Goal: Task Accomplishment & Management: Manage account settings

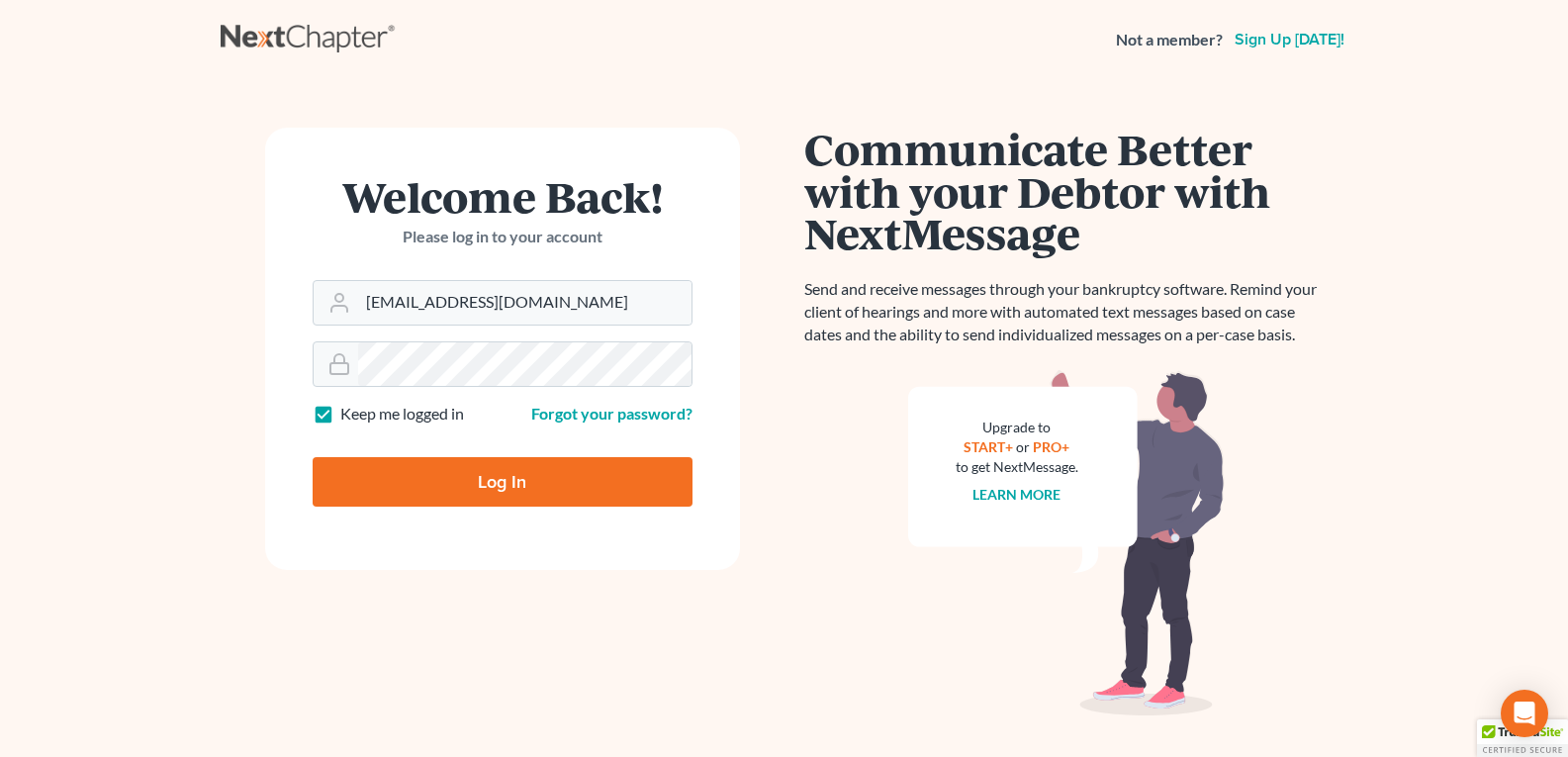
click at [406, 482] on input "Log In" at bounding box center [502, 482] width 380 height 50
type input "Thinking..."
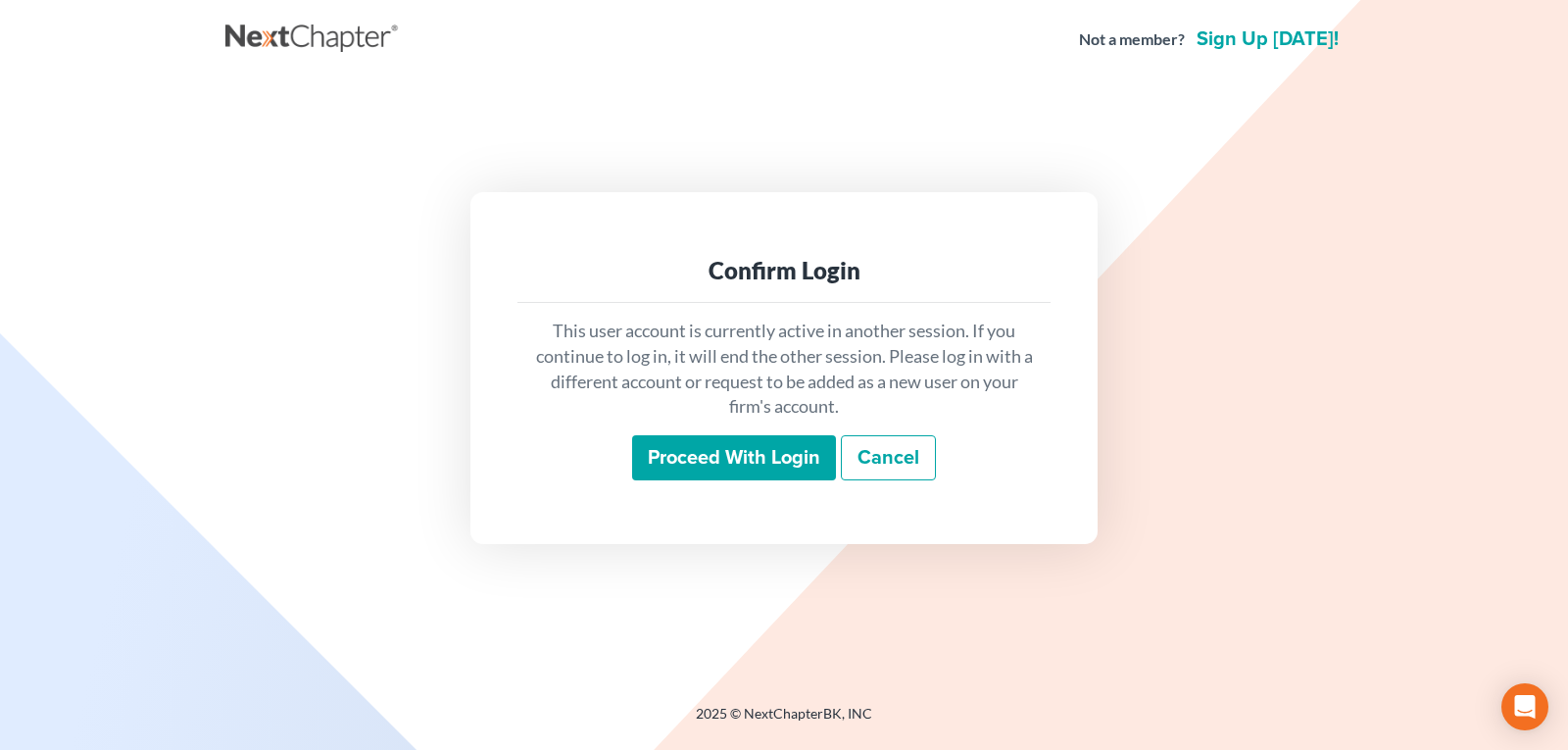
click at [698, 451] on input "Proceed with login" at bounding box center [734, 458] width 204 height 45
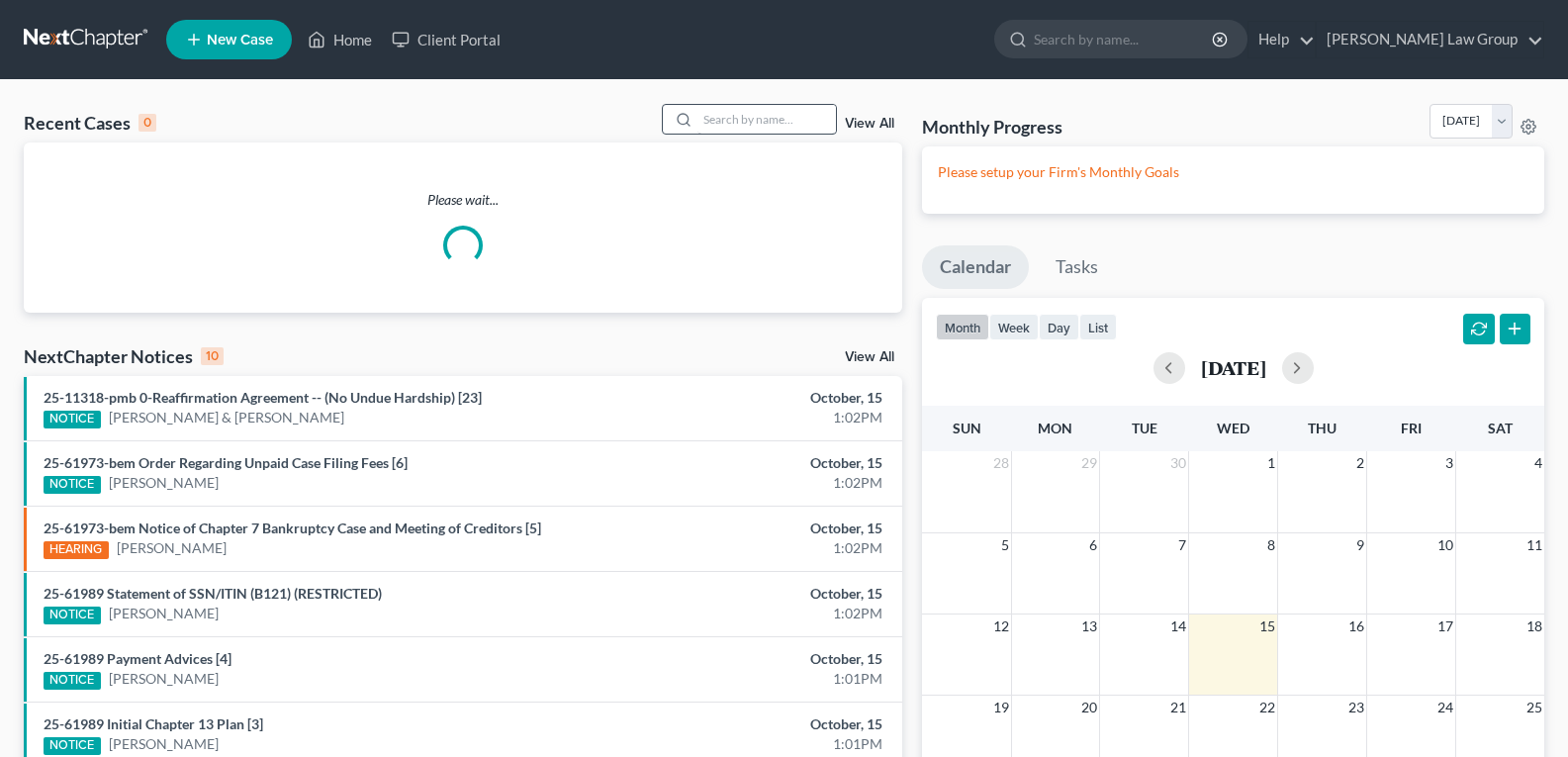
click at [713, 99] on div "Recent Cases 0 View All Please wait... NextChapter Notices 10 View All 25-11318…" at bounding box center [784, 592] width 1568 height 1024
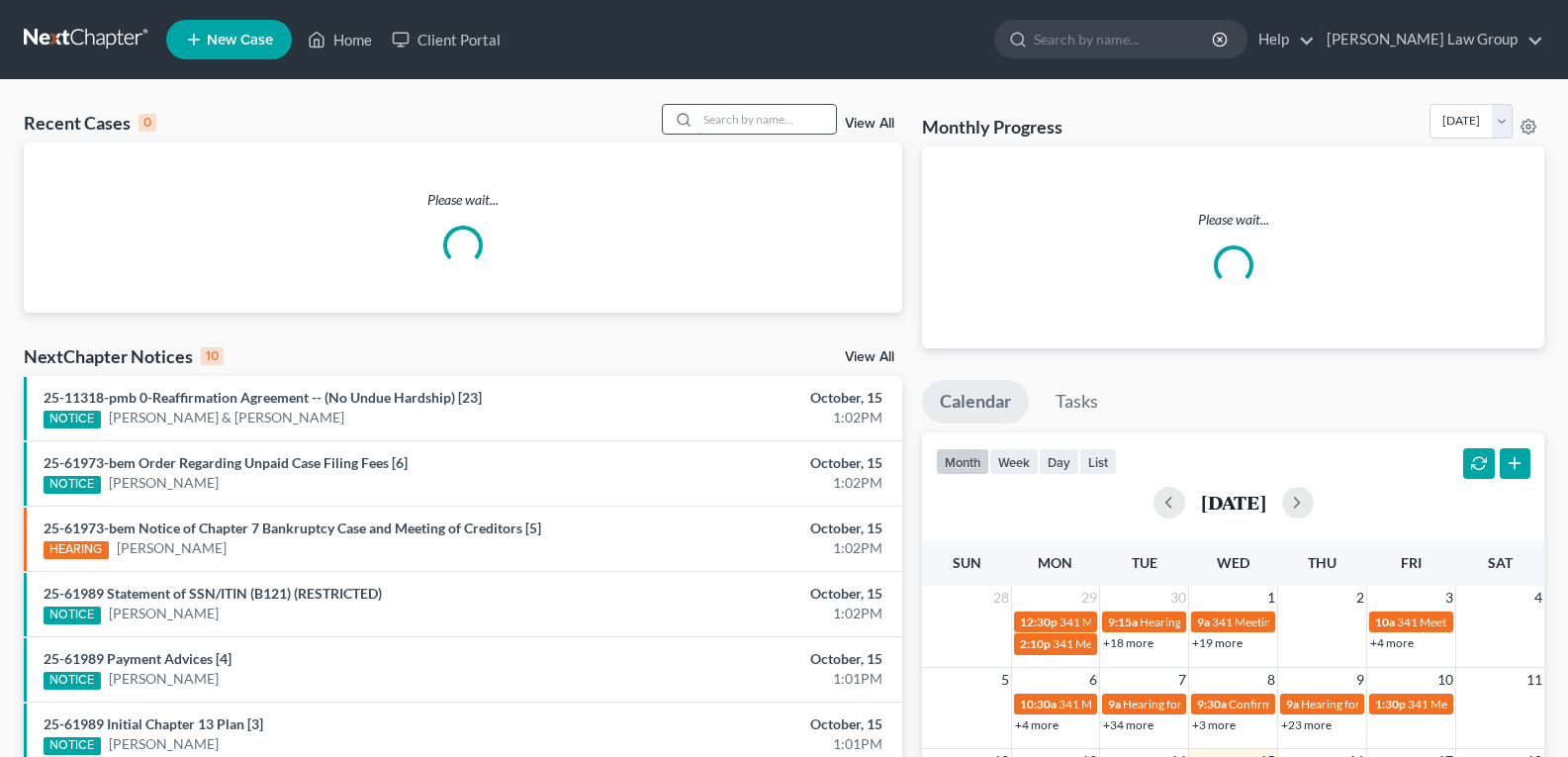
click at [727, 128] on input "search" at bounding box center [766, 118] width 138 height 29
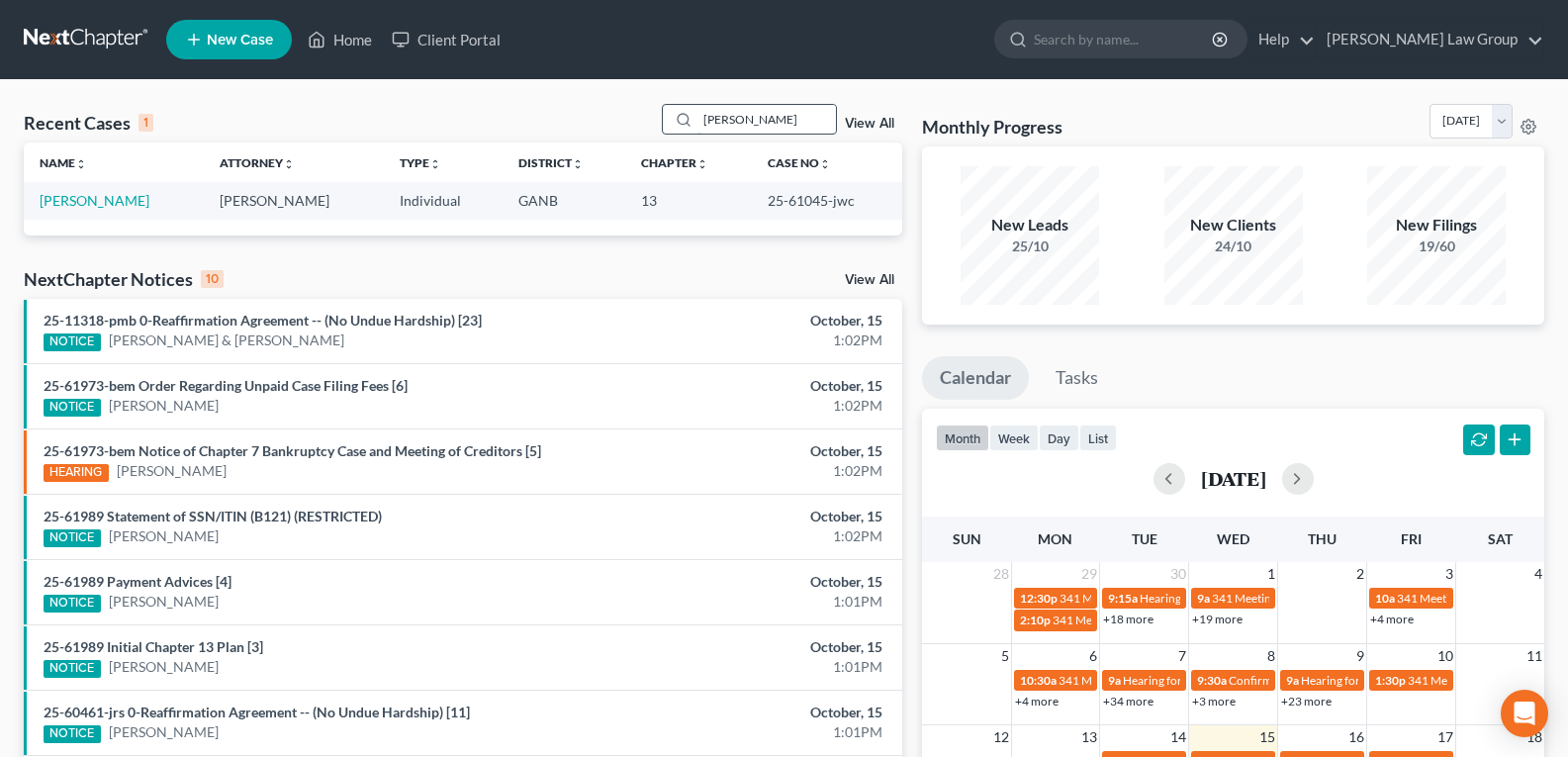
drag, startPoint x: 759, startPoint y: 104, endPoint x: 756, endPoint y: 128, distance: 24.2
click at [757, 109] on input "[PERSON_NAME]" at bounding box center [766, 118] width 138 height 29
drag, startPoint x: 791, startPoint y: 129, endPoint x: 471, endPoint y: 64, distance: 326.5
click at [471, 64] on div "Home New Case Client Portal [PERSON_NAME] Law Group [EMAIL_ADDRESS][DOMAIN_NAME…" at bounding box center [784, 571] width 1568 height 1143
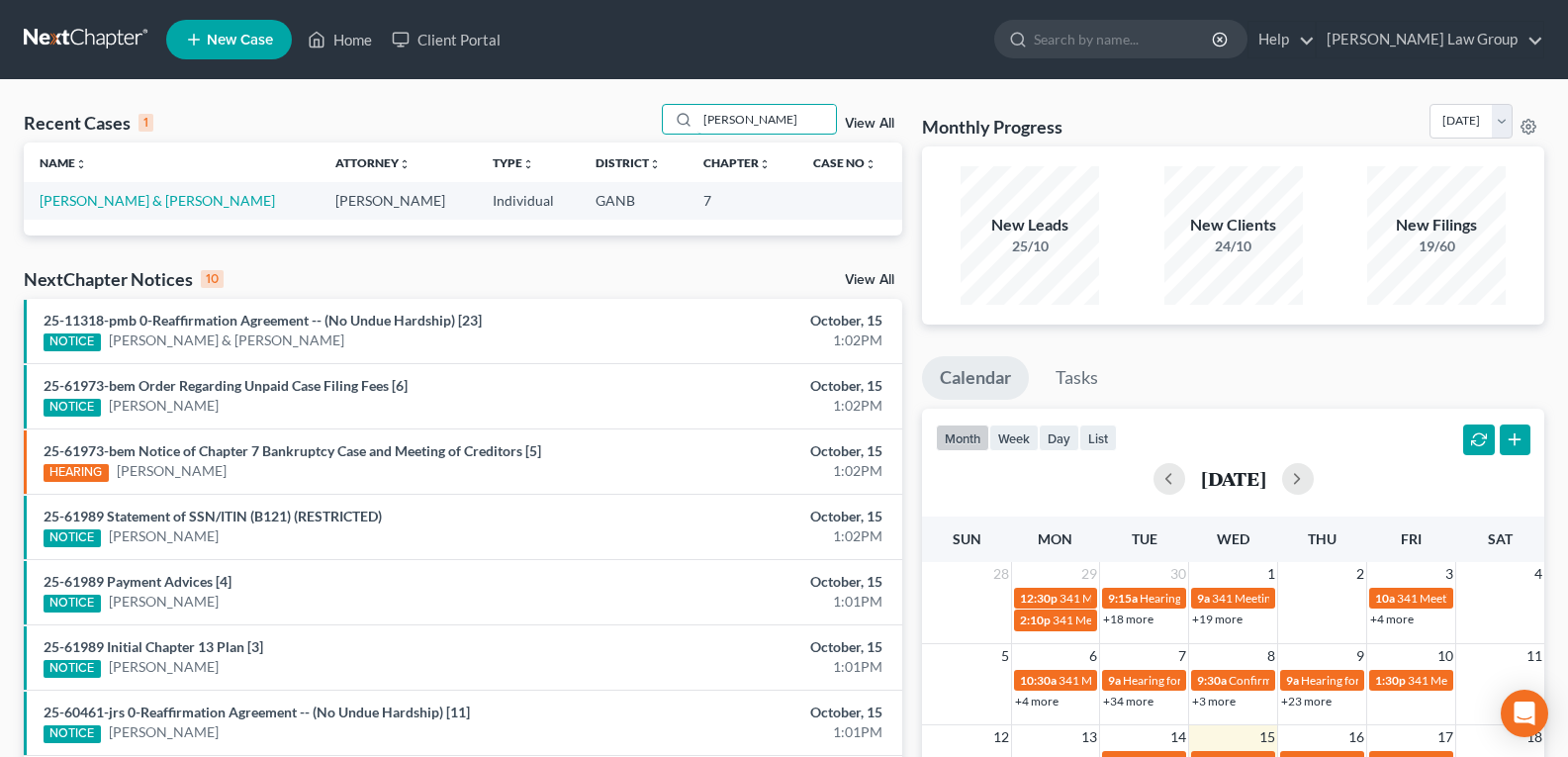
type input "[PERSON_NAME]"
click at [69, 203] on link "[PERSON_NAME] & [PERSON_NAME]" at bounding box center [157, 200] width 236 height 17
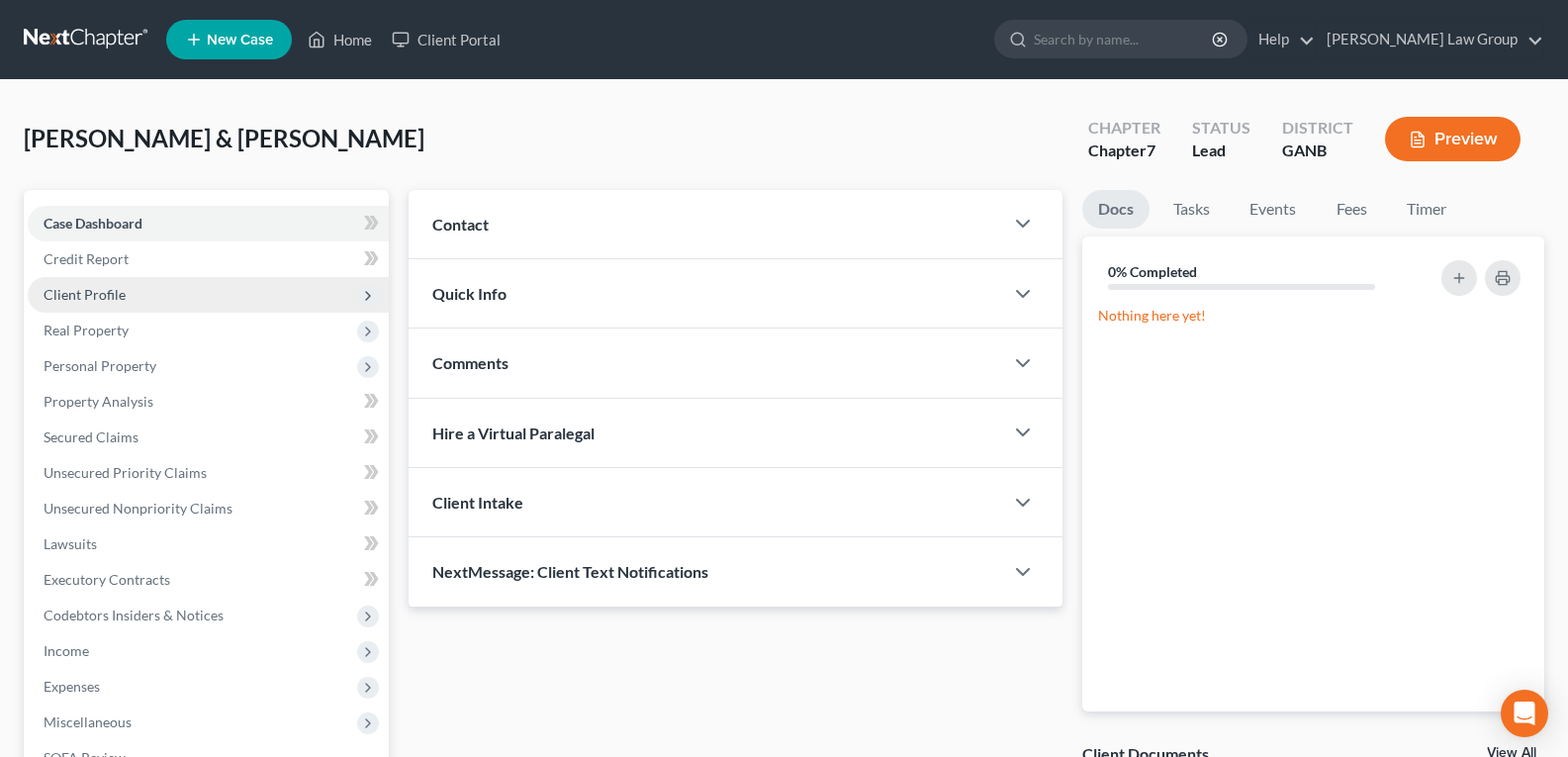
click at [98, 293] on span "Client Profile" at bounding box center [85, 294] width 83 height 17
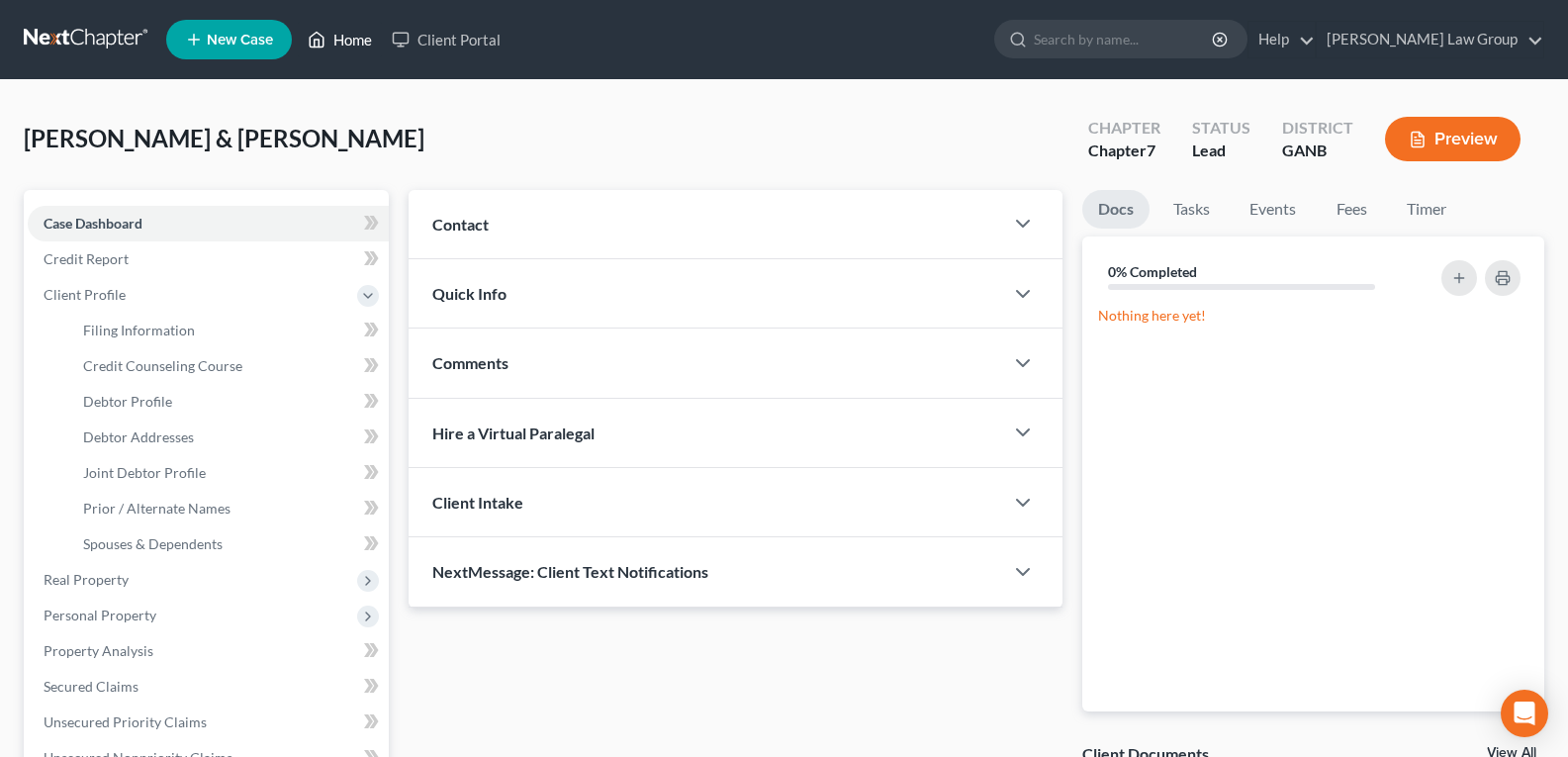
click at [321, 35] on icon at bounding box center [317, 40] width 14 height 15
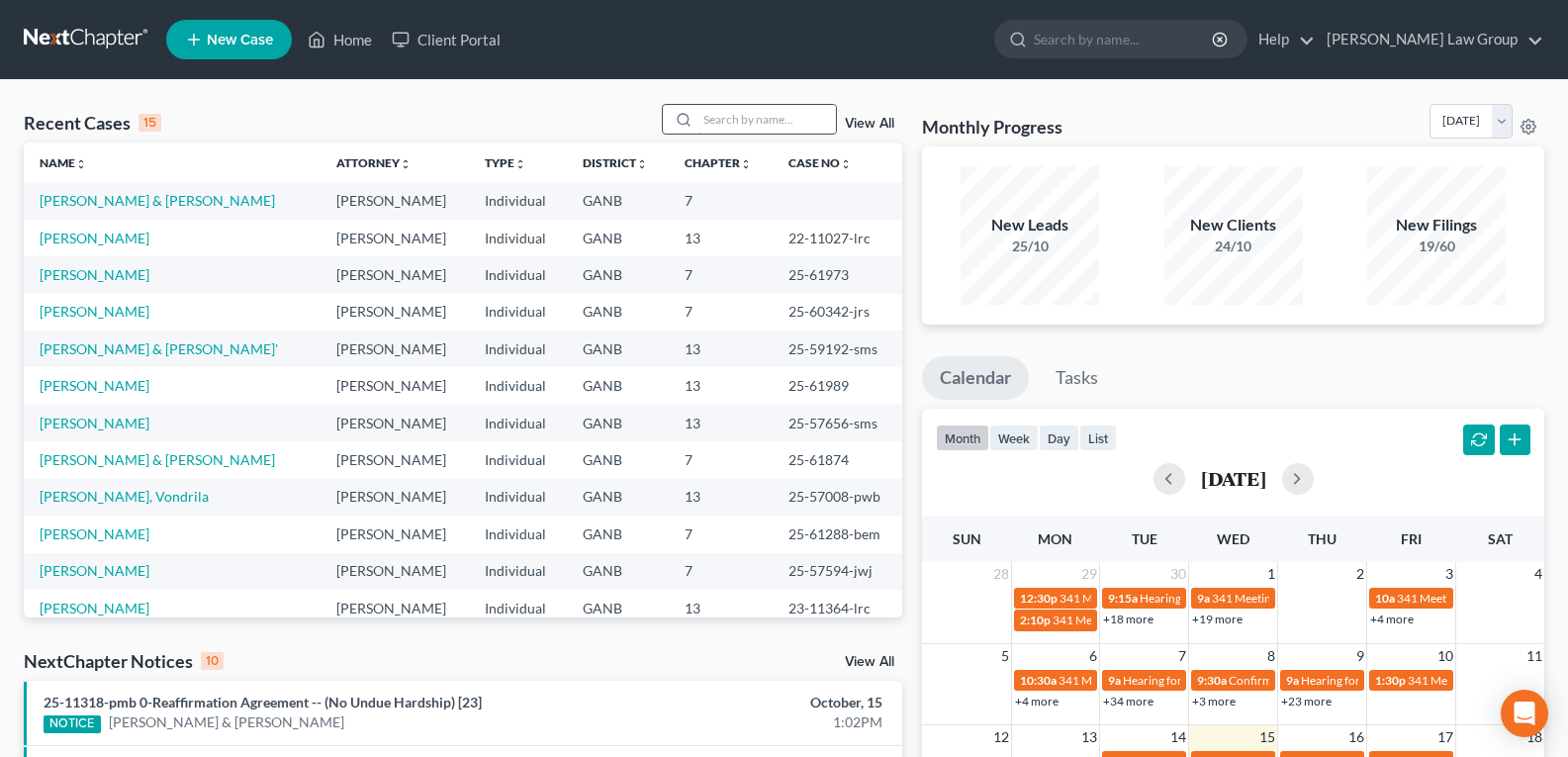
click at [720, 124] on input "search" at bounding box center [766, 118] width 138 height 29
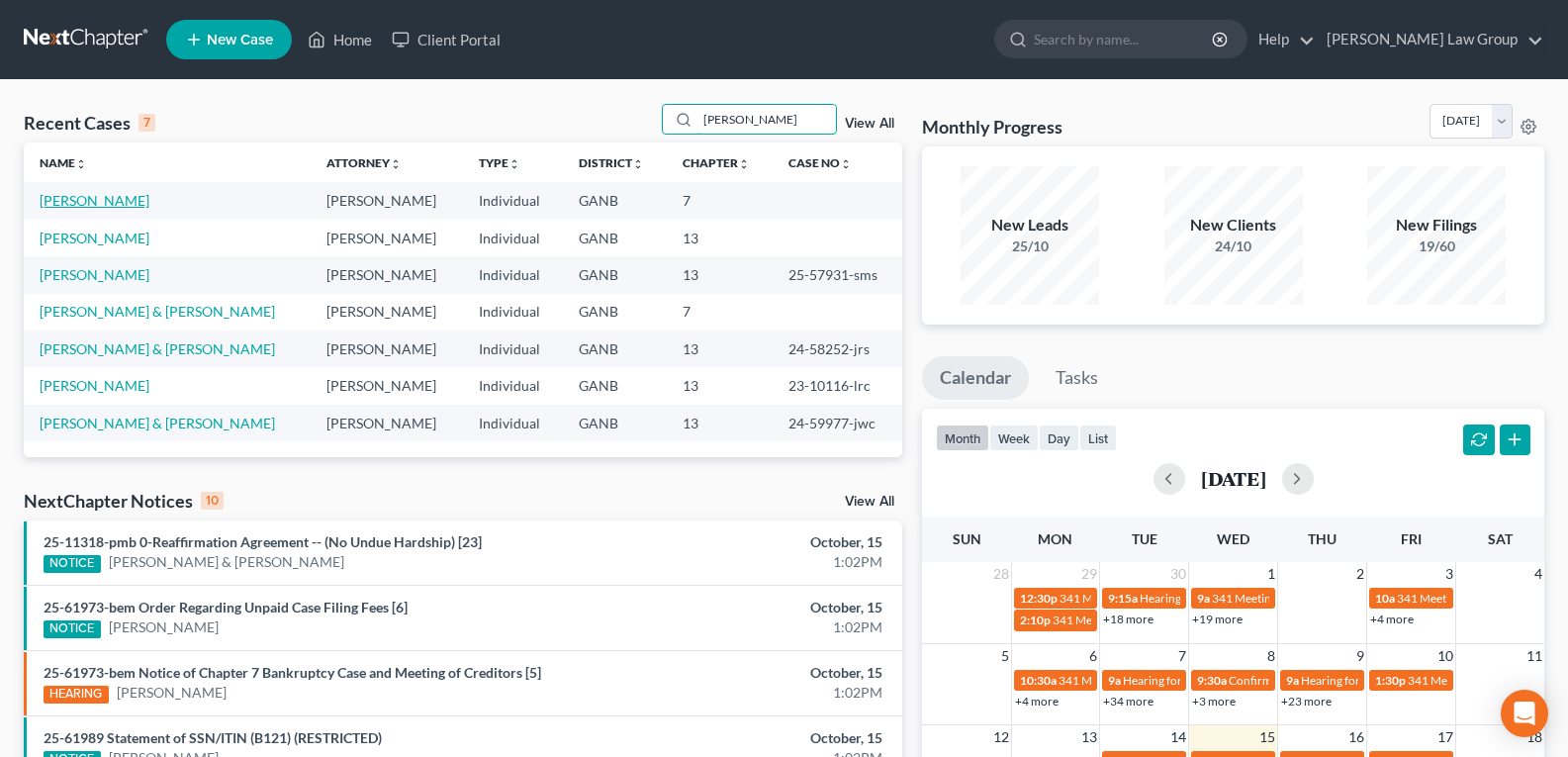
type input "[PERSON_NAME]"
click at [87, 202] on link "[PERSON_NAME]" at bounding box center [94, 200] width 109 height 17
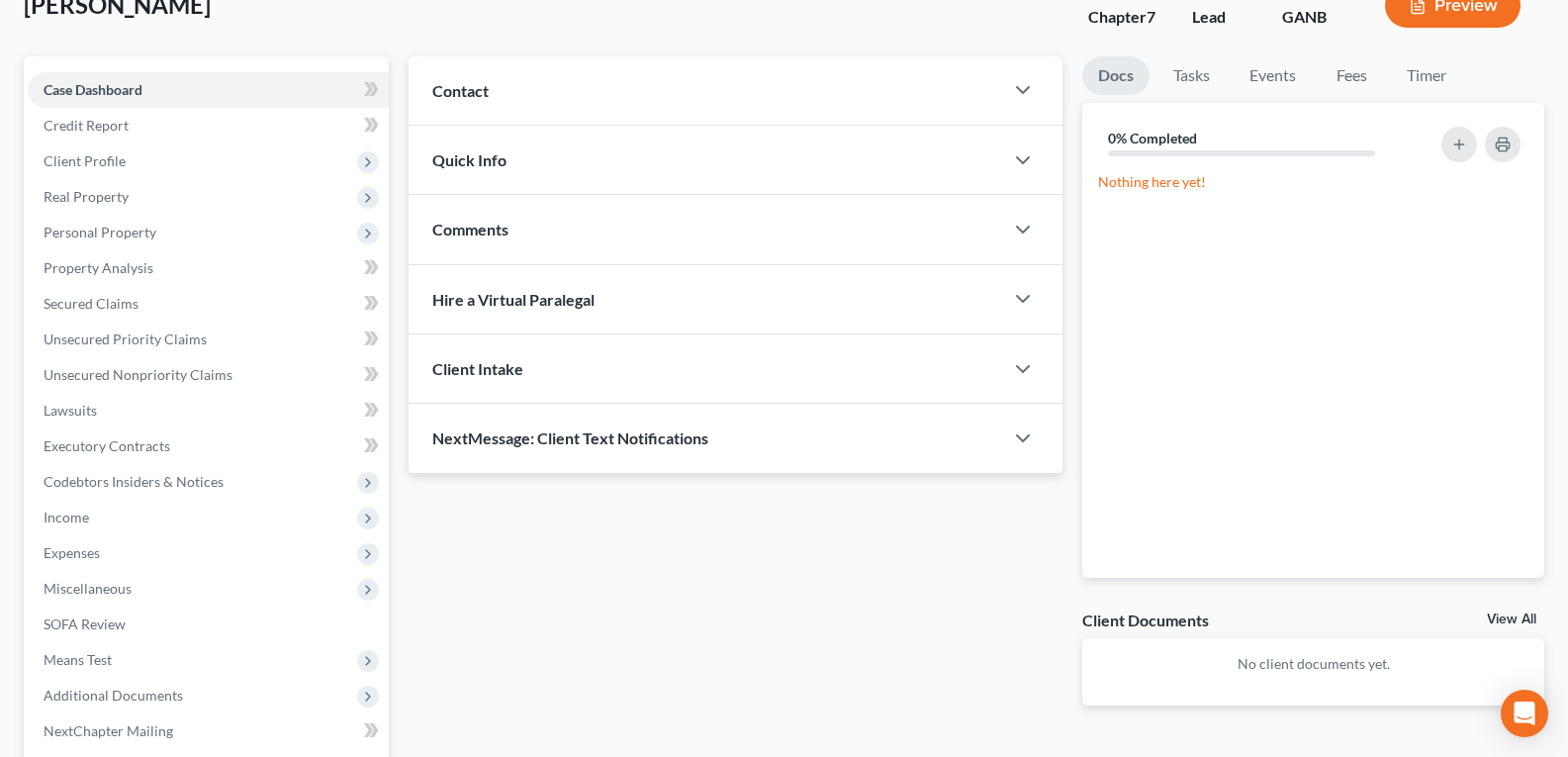
scroll to position [98, 0]
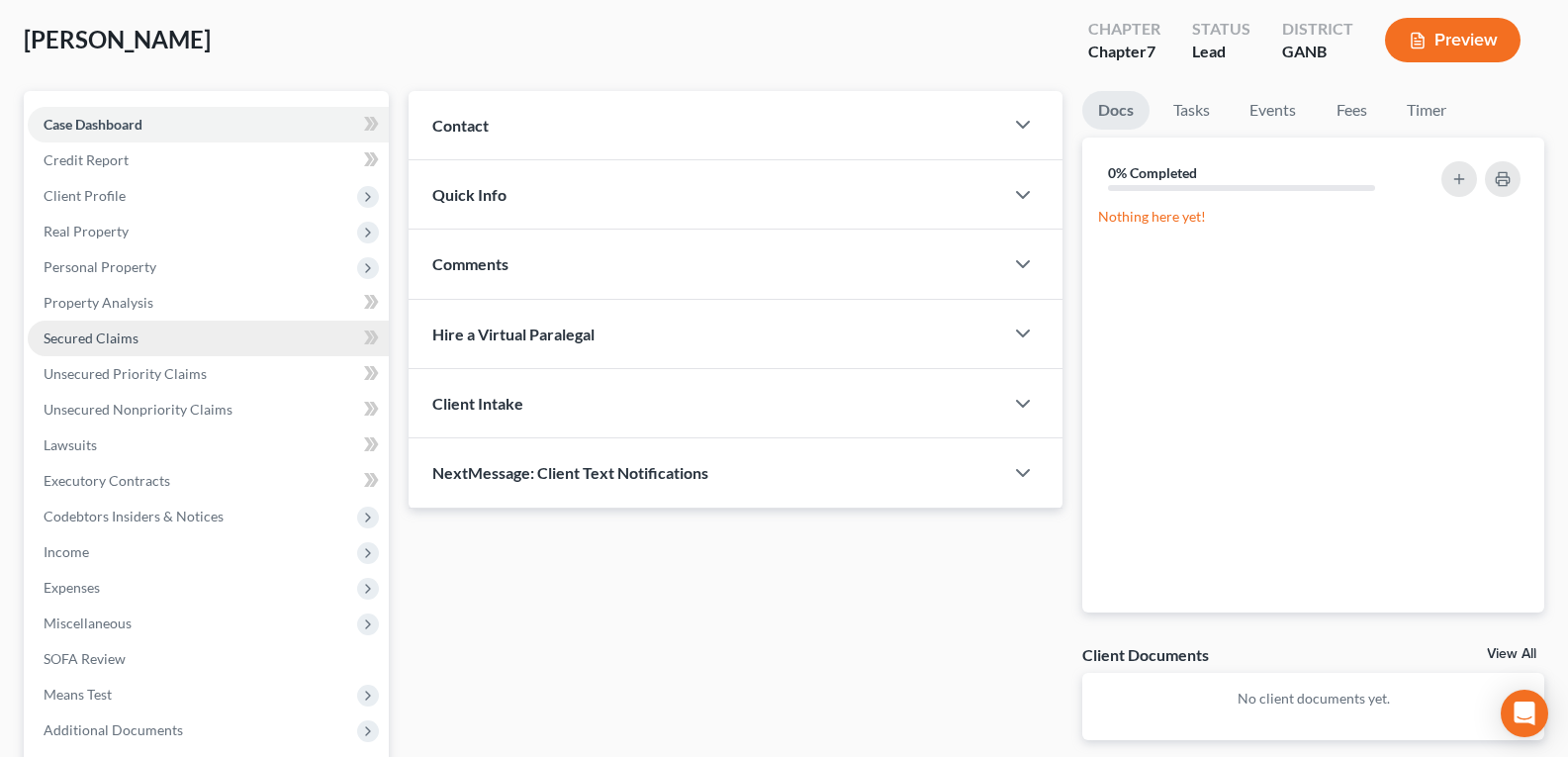
click at [87, 343] on span "Secured Claims" at bounding box center [91, 337] width 95 height 17
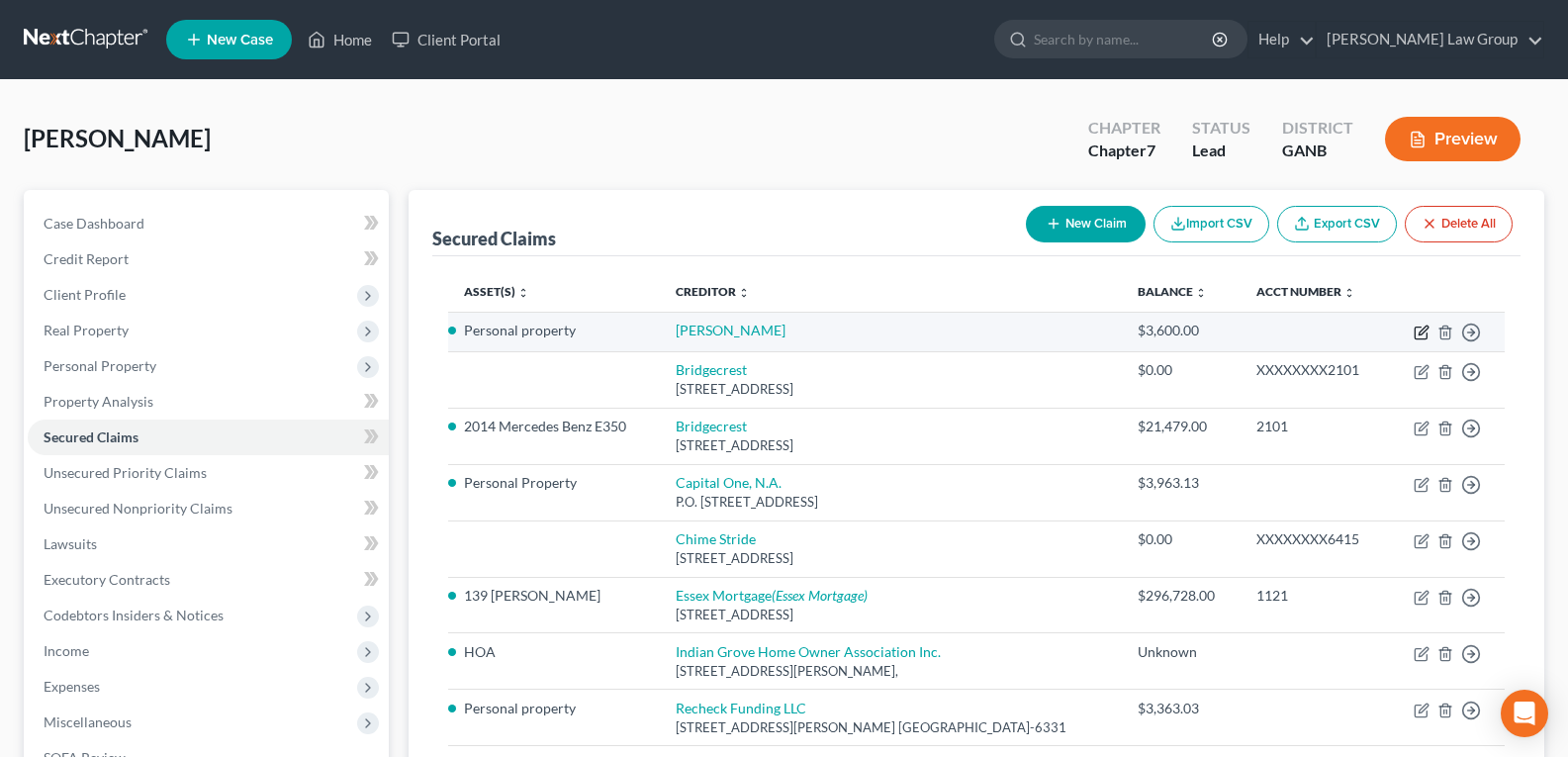
click at [1425, 331] on icon "button" at bounding box center [1422, 332] width 16 height 16
select select "3"
select select "0"
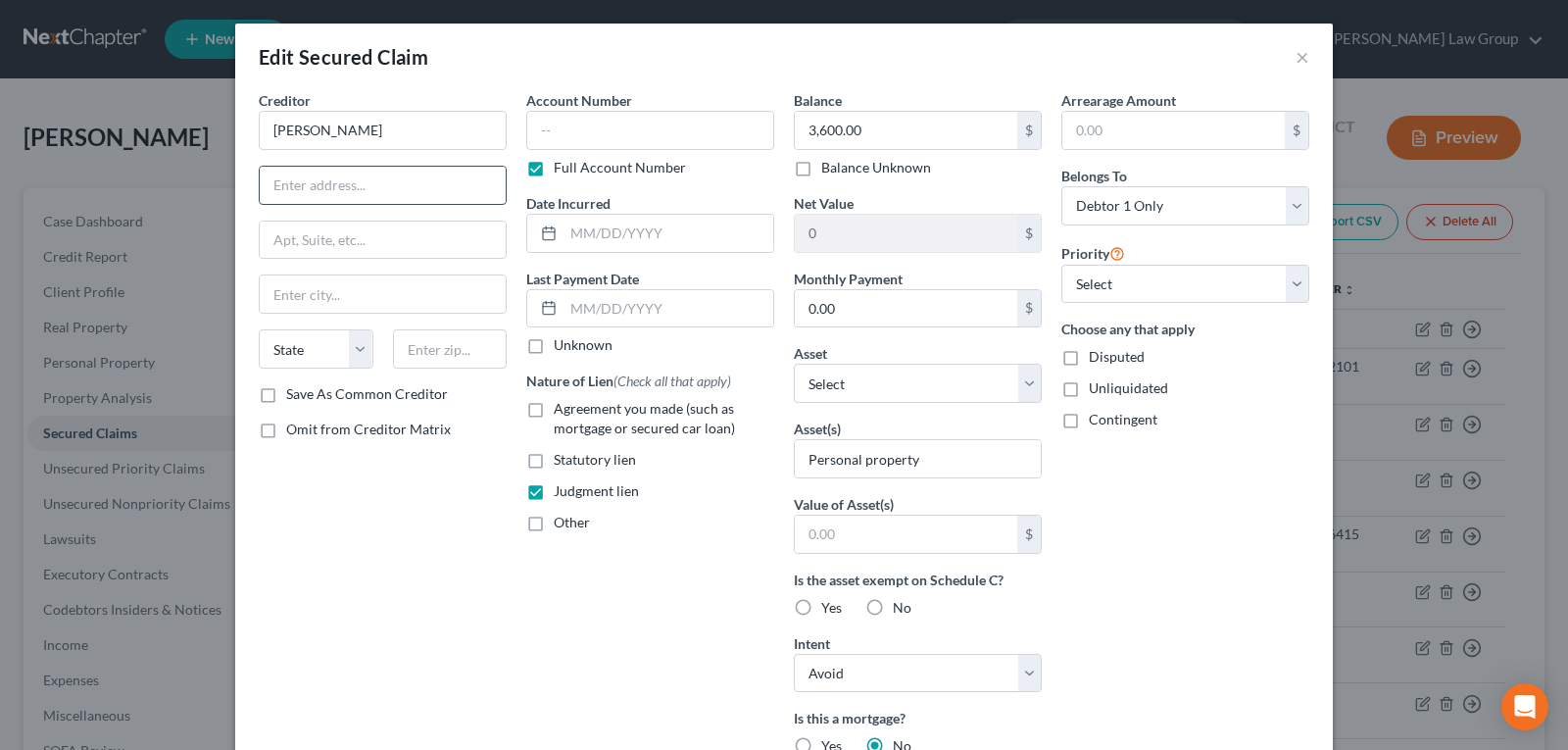
click at [390, 172] on input "text" at bounding box center [383, 185] width 246 height 37
paste input "[STREET_ADDRESS][PERSON_NAME]"
type input "[STREET_ADDRESS][PERSON_NAME]"
click at [377, 309] on input "text" at bounding box center [383, 295] width 246 height 37
type input "[PERSON_NAME]"
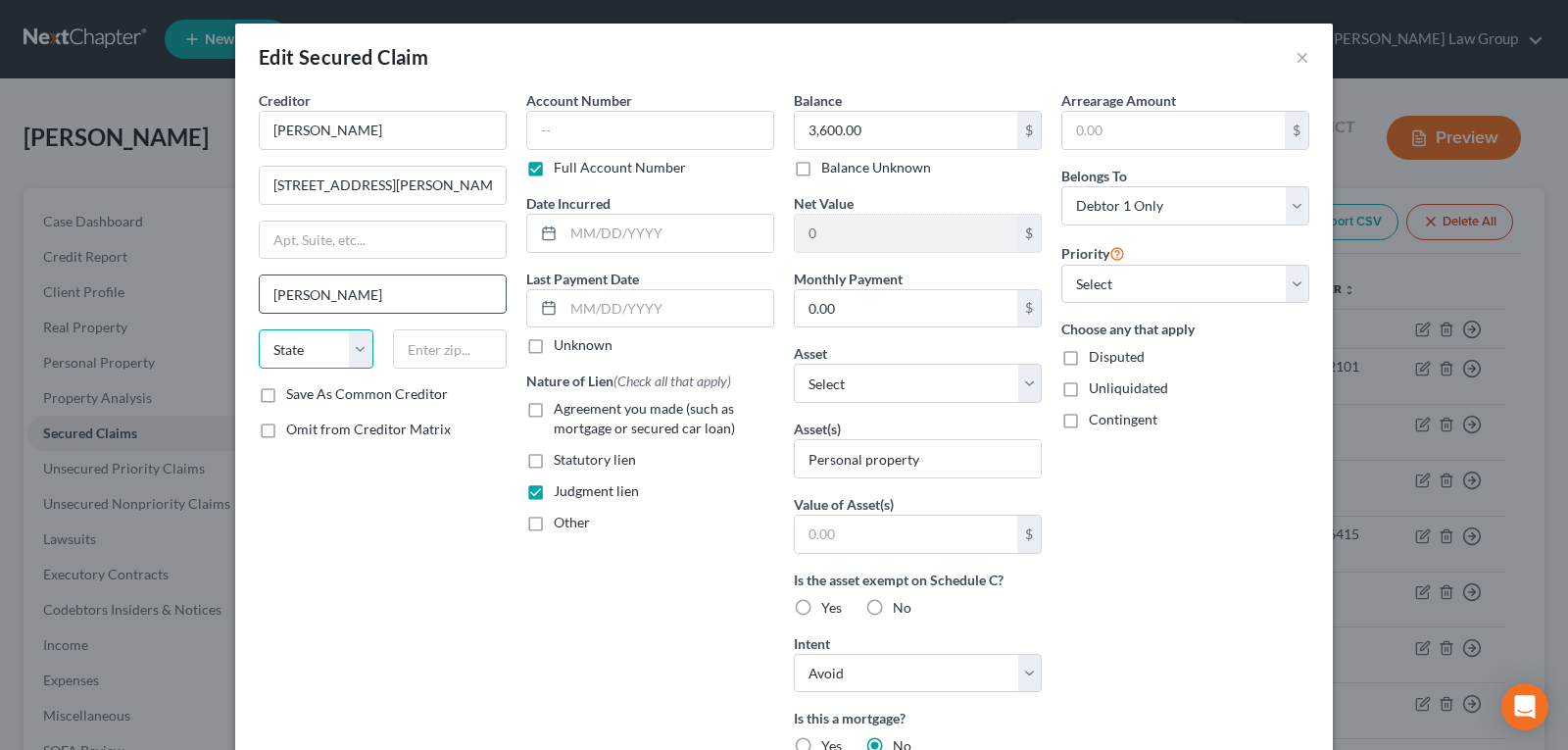
select select "10"
type input "30273"
click at [453, 177] on input "[STREET_ADDRESS][PERSON_NAME]" at bounding box center [383, 185] width 246 height 37
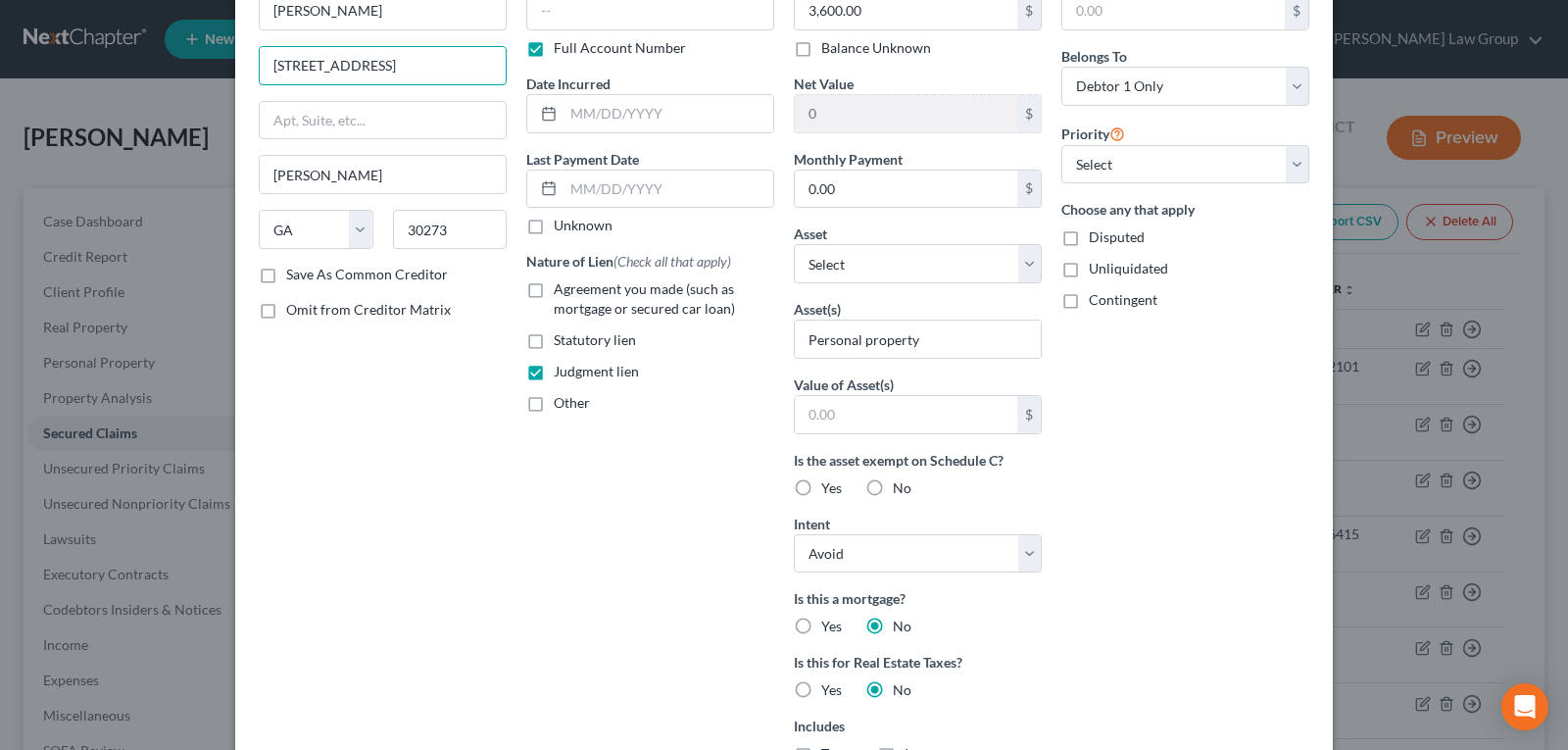
scroll to position [98, 0]
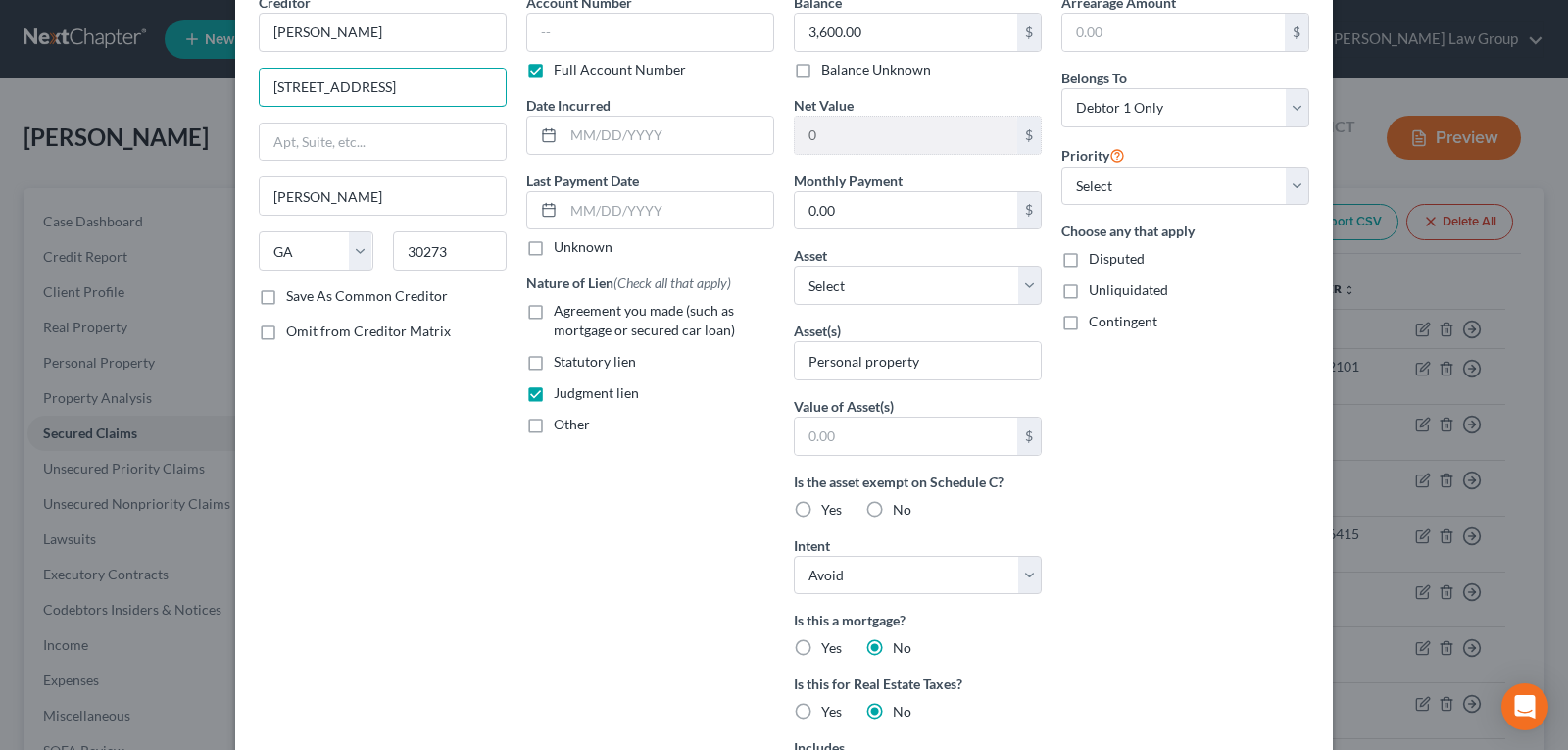
type input "[STREET_ADDRESS]"
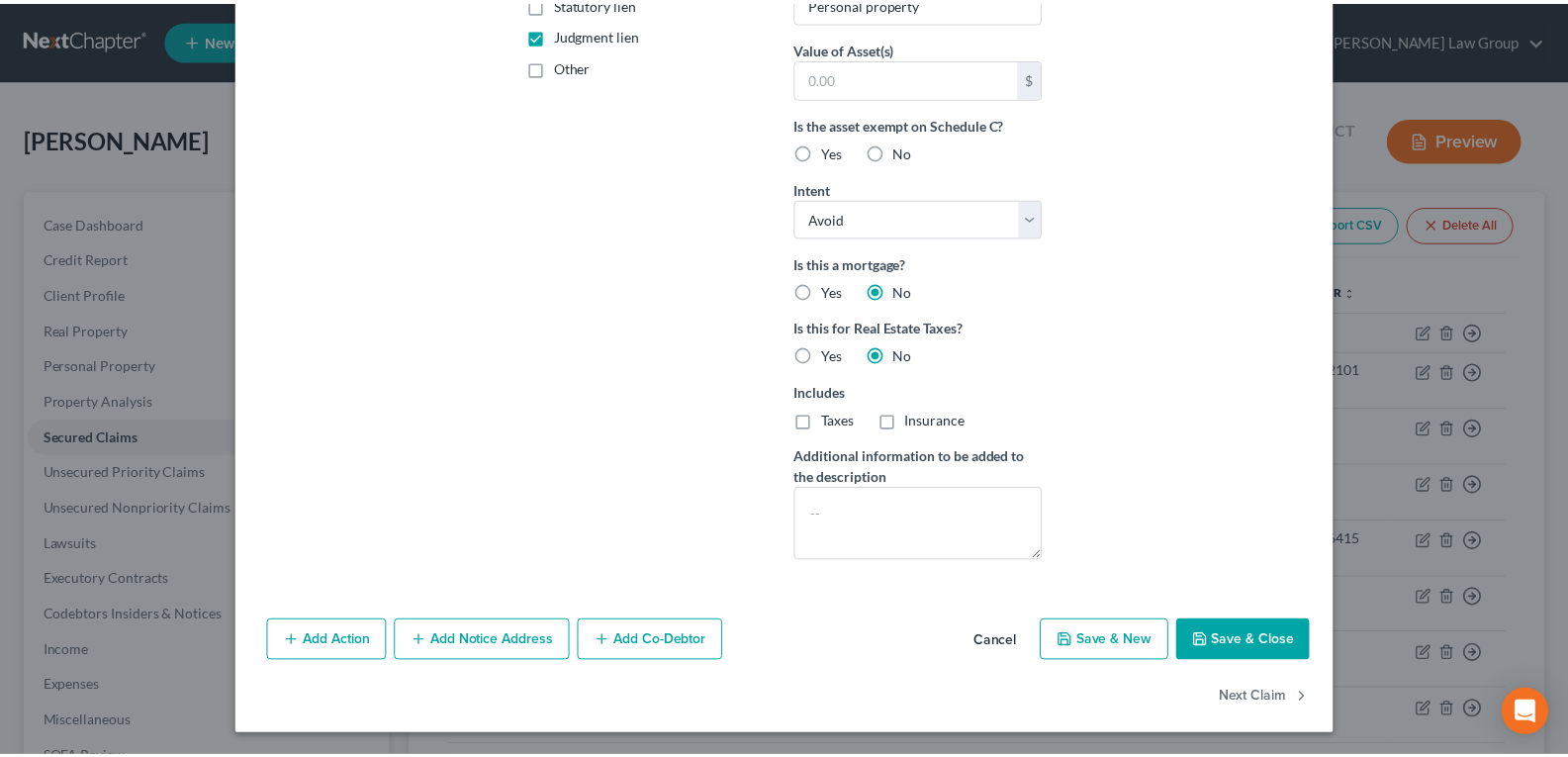
scroll to position [464, 0]
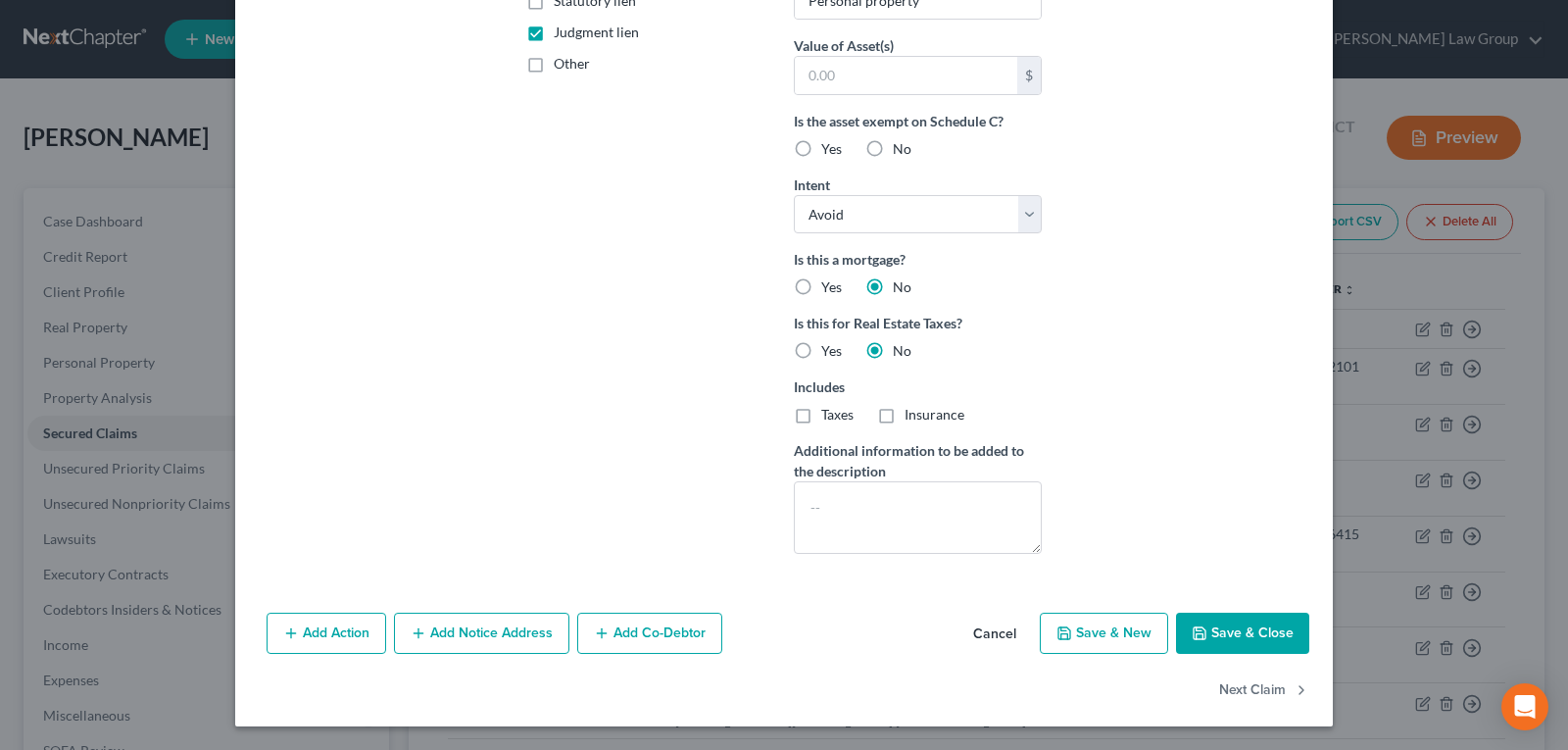
click at [999, 638] on button "Cancel" at bounding box center [995, 635] width 75 height 39
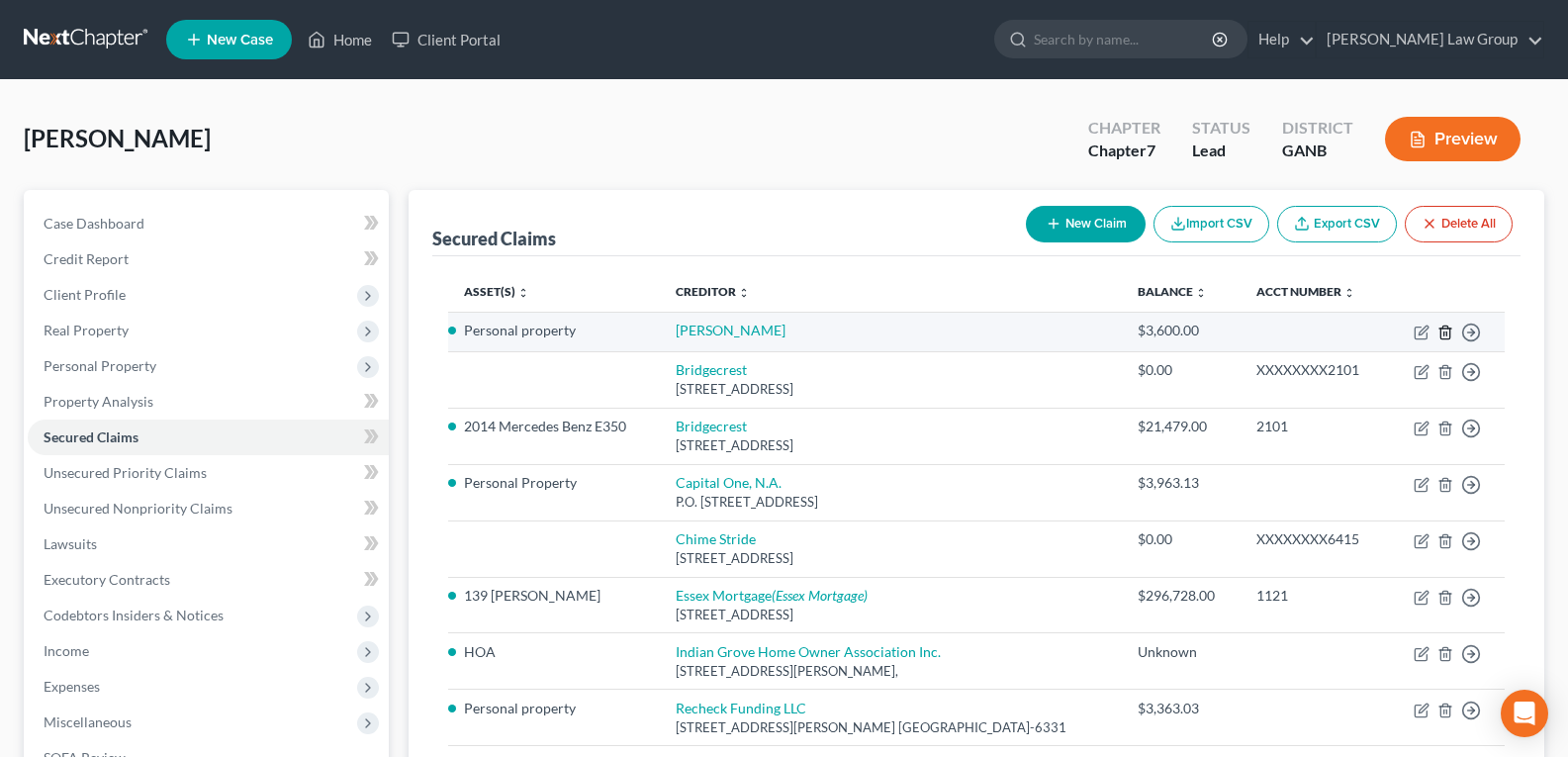
click at [1441, 330] on icon "button" at bounding box center [1444, 331] width 9 height 13
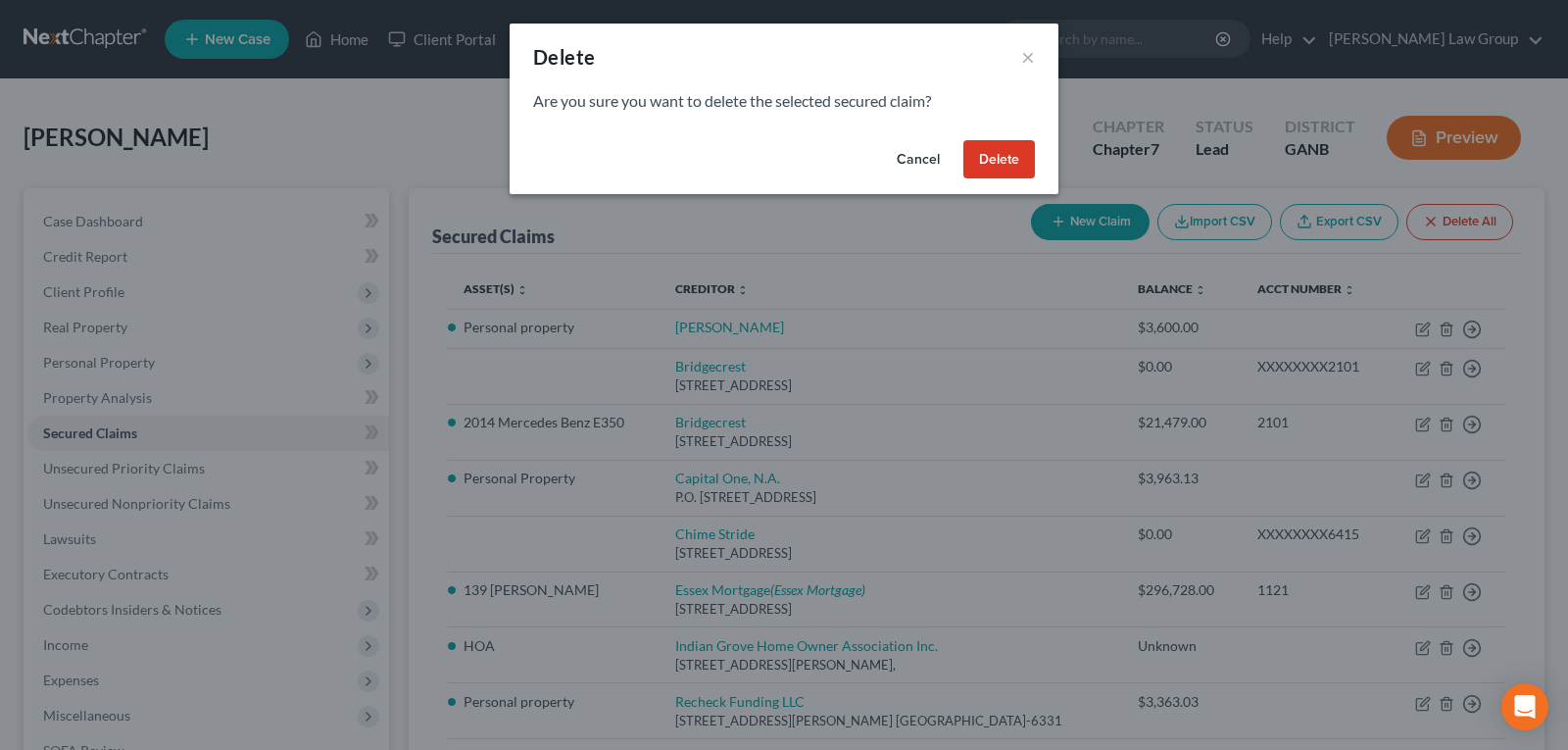
click at [1013, 160] on button "Delete" at bounding box center [999, 160] width 72 height 39
